Goal: Find specific page/section: Find specific page/section

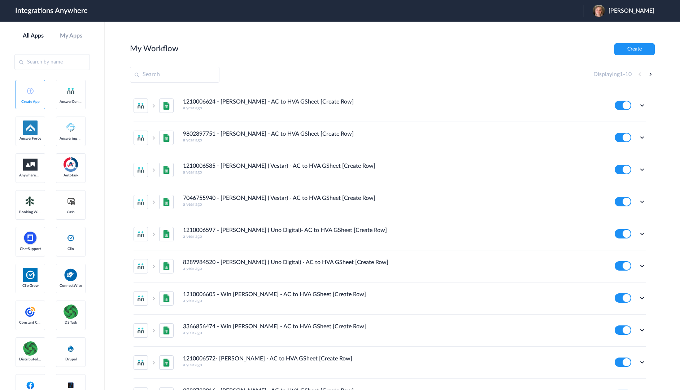
click at [177, 75] on input "text" at bounding box center [174, 75] width 89 height 16
paste input "8773511202"
type input "8773511202"
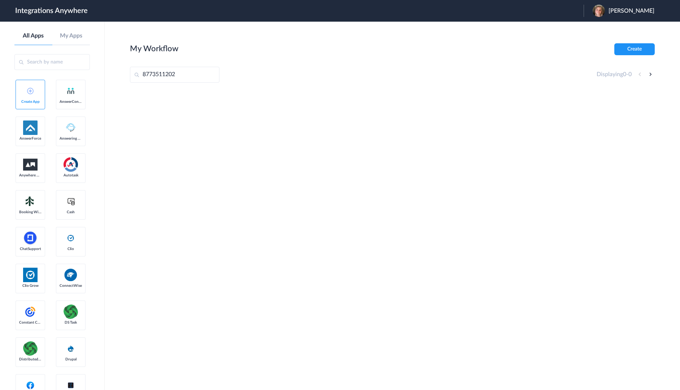
click at [184, 77] on input "8773511202" at bounding box center [174, 75] width 89 height 16
drag, startPoint x: 161, startPoint y: 73, endPoint x: 104, endPoint y: 67, distance: 57.0
click at [104, 0] on body "Integrations Anywhere Launch Account [PERSON_NAME] My Account Logout All Apps M…" at bounding box center [340, 0] width 680 height 0
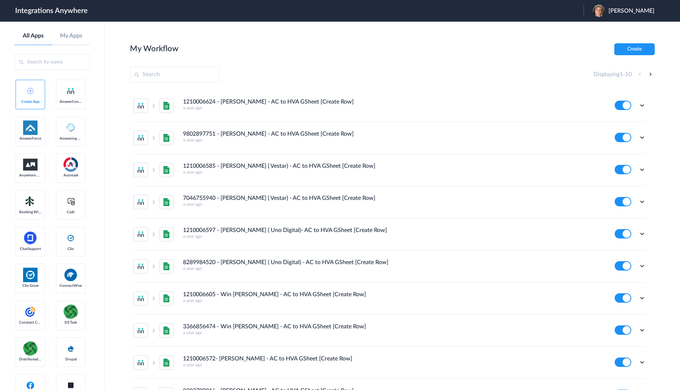
click at [70, 35] on link "My Apps" at bounding box center [71, 35] width 38 height 7
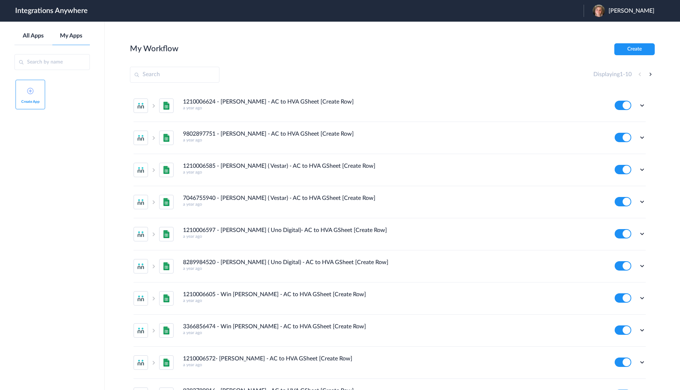
click at [35, 37] on link "All Apps" at bounding box center [33, 35] width 38 height 7
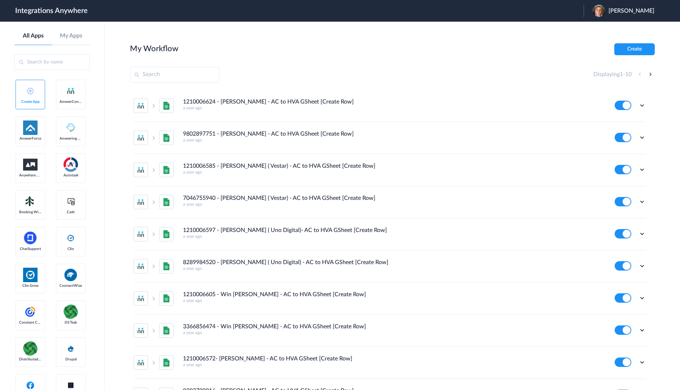
click at [152, 72] on input "text" at bounding box center [174, 75] width 89 height 16
paste input "8773511202"
type input "8773511202"
